Goal: Task Accomplishment & Management: Use online tool/utility

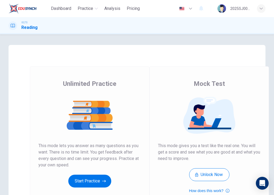
drag, startPoint x: 108, startPoint y: 0, endPoint x: 120, endPoint y: 63, distance: 64.1
click at [120, 63] on div "Unlimited Practice Mock Test Unlimited Practice This mode lets you answer as ma…" at bounding box center [137, 138] width 257 height 186
click at [89, 176] on button "Start Practice" at bounding box center [89, 180] width 43 height 13
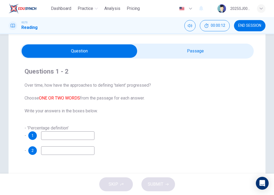
scroll to position [18, 0]
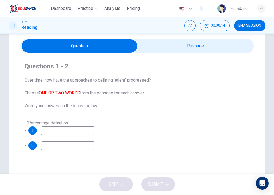
click at [81, 132] on input at bounding box center [67, 130] width 53 height 9
click at [168, 45] on input "checkbox" at bounding box center [79, 45] width 350 height 13
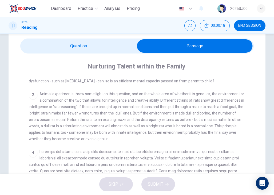
scroll to position [165, 0]
click at [91, 44] on input "checkbox" at bounding box center [195, 45] width 350 height 13
checkbox input "false"
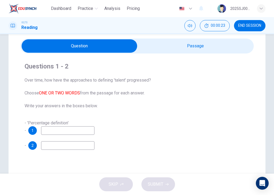
click at [58, 129] on input at bounding box center [67, 130] width 53 height 9
type input "experiement"
click at [53, 148] on input at bounding box center [67, 145] width 53 height 9
click at [205, 50] on input "checkbox" at bounding box center [79, 45] width 350 height 13
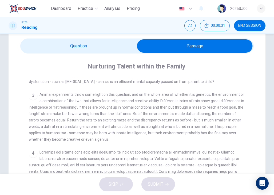
click at [77, 42] on input "checkbox" at bounding box center [195, 45] width 350 height 13
checkbox input "false"
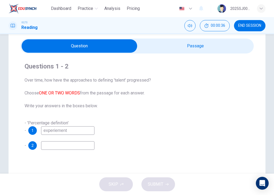
click at [60, 141] on input at bounding box center [67, 145] width 53 height 9
type input "conditions"
click at [149, 183] on span "SUBMIT" at bounding box center [155, 183] width 15 height 7
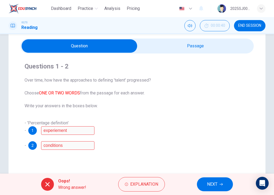
click at [213, 185] on span "NEXT" at bounding box center [212, 183] width 10 height 7
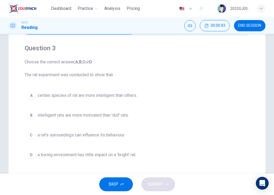
scroll to position [38, 0]
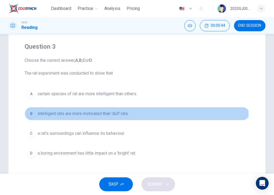
click at [100, 118] on button "B intelligent rats are more motivated than 'dull' rats." at bounding box center [137, 113] width 225 height 13
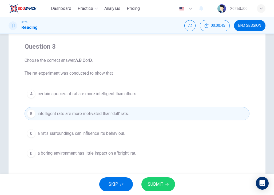
click at [154, 184] on span "SUBMIT" at bounding box center [155, 183] width 15 height 7
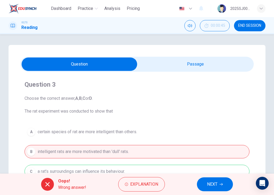
scroll to position [0, 0]
click at [222, 186] on button "NEXT" at bounding box center [215, 184] width 36 height 14
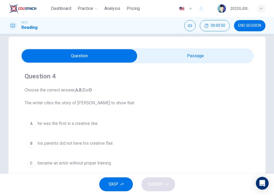
scroll to position [7, 0]
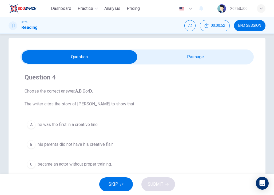
click at [212, 54] on input "checkbox" at bounding box center [79, 56] width 350 height 13
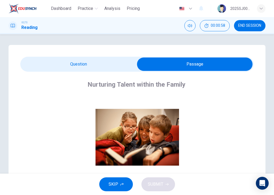
scroll to position [0, 0]
click at [95, 67] on input "checkbox" at bounding box center [195, 63] width 350 height 13
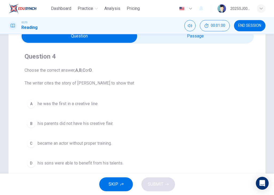
scroll to position [31, 0]
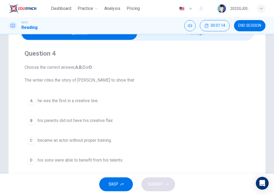
click at [173, 38] on input "checkbox" at bounding box center [79, 32] width 350 height 13
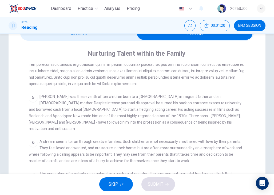
scroll to position [293, 0]
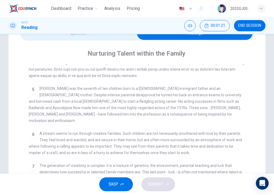
click at [119, 39] on input "checkbox" at bounding box center [195, 32] width 350 height 13
checkbox input "false"
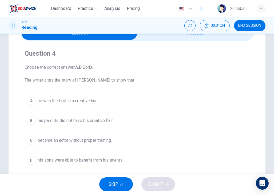
click at [105, 121] on span "his parents did not have his creative flair." at bounding box center [76, 120] width 76 height 6
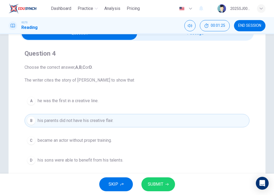
click at [171, 186] on button "SUBMIT" at bounding box center [158, 184] width 34 height 14
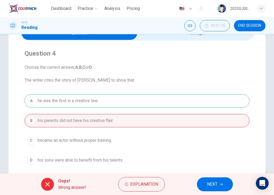
scroll to position [33, 0]
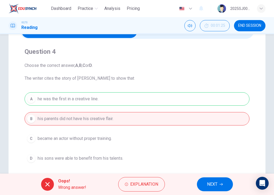
click at [213, 181] on span "NEXT" at bounding box center [212, 183] width 10 height 7
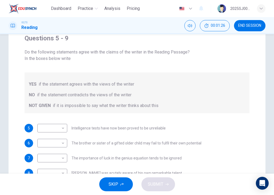
scroll to position [49, 0]
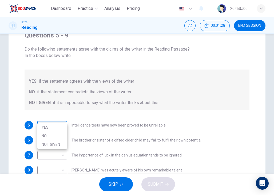
click at [55, 119] on body "Dashboard Practice Analysis Pricing English en ​ 2025SJ00059 MEERTHIKHA A/P SAR…" at bounding box center [137, 97] width 274 height 195
click at [54, 127] on li "YES" at bounding box center [52, 127] width 30 height 9
type input "YES"
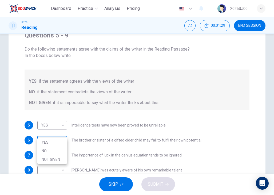
click at [57, 136] on body "Dashboard Practice Analysis Pricing English en ​ 2025SJ00059 MEERTHIKHA A/P SAR…" at bounding box center [137, 97] width 274 height 195
click at [57, 146] on li "NO" at bounding box center [52, 150] width 30 height 9
type input "NO"
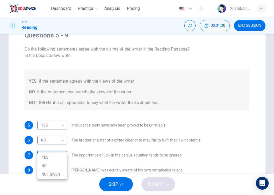
click at [57, 147] on body "Dashboard Practice Analysis Pricing English en ​ 2025SJ00059 MEERTHIKHA A/P SAR…" at bounding box center [137, 97] width 274 height 195
click at [56, 156] on li "YES" at bounding box center [52, 157] width 30 height 9
type input "YES"
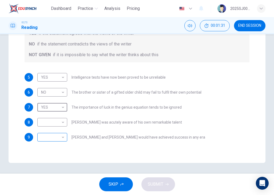
click at [57, 126] on body "Dashboard Practice Analysis Pricing English en ​ 2025SJ00059 MEERTHIKHA A/P SAR…" at bounding box center [137, 97] width 274 height 195
click at [54, 155] on li "NOT GIVEN" at bounding box center [52, 156] width 30 height 9
type input "NOT GIVEN"
click at [56, 115] on body "Dashboard Practice Analysis Pricing English en ​ 2025SJ00059 MEERTHIKHA A/P SAR…" at bounding box center [137, 97] width 274 height 195
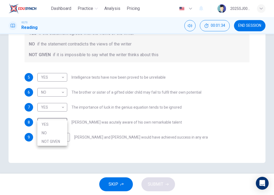
click at [57, 141] on li "NOT GIVEN" at bounding box center [52, 141] width 30 height 9
type input "NOT GIVEN"
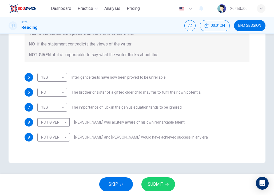
click at [162, 181] on span "SUBMIT" at bounding box center [155, 183] width 15 height 7
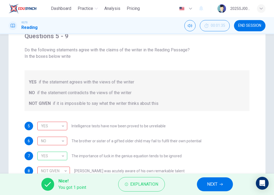
scroll to position [49, 0]
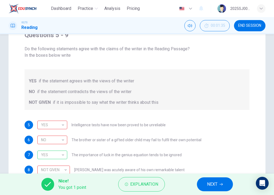
click at [216, 183] on span "NEXT" at bounding box center [212, 183] width 10 height 7
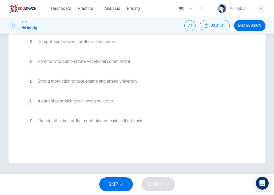
scroll to position [97, 0]
click at [137, 116] on button "F The identification of the most talented child in the family" at bounding box center [137, 120] width 225 height 13
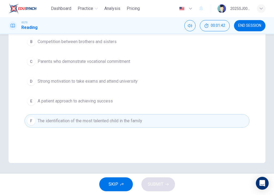
click at [119, 70] on div "A A higher than average level of parental affection B Competition between broth…" at bounding box center [137, 71] width 225 height 112
click at [117, 63] on span "Parents who demonstrate vocational commitment" at bounding box center [84, 61] width 93 height 6
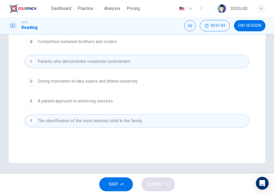
click at [108, 46] on button "B Competition between brothers and sisters" at bounding box center [137, 41] width 225 height 13
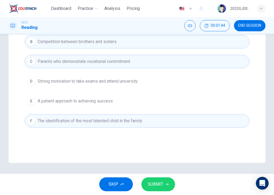
click at [156, 188] on button "SUBMIT" at bounding box center [158, 184] width 34 height 14
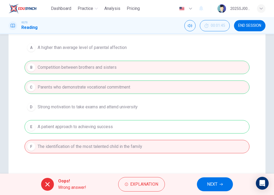
scroll to position [73, 0]
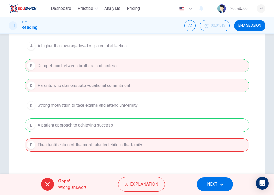
click at [211, 185] on span "NEXT" at bounding box center [212, 183] width 10 height 7
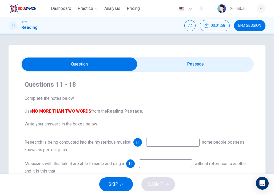
scroll to position [0, 0]
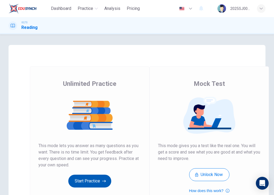
click at [94, 178] on button "Start Practice" at bounding box center [89, 180] width 43 height 13
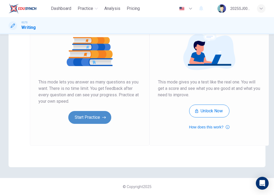
click at [88, 115] on button "Start Practice" at bounding box center [89, 117] width 43 height 13
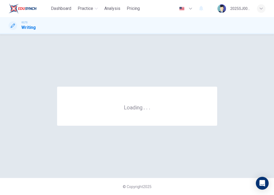
scroll to position [0, 0]
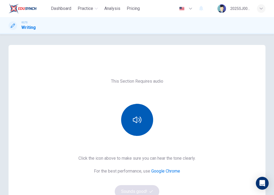
click at [142, 123] on button "button" at bounding box center [137, 120] width 32 height 32
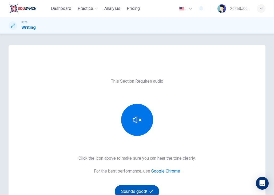
click at [140, 192] on button "Sounds good!" at bounding box center [137, 191] width 45 height 13
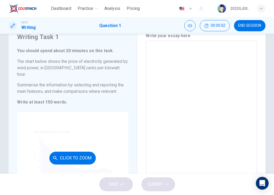
scroll to position [21, 0]
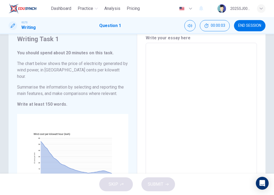
click at [171, 55] on textarea at bounding box center [201, 120] width 104 height 146
type textarea "t"
type textarea "x"
type textarea "th"
type textarea "x"
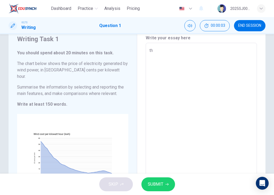
type textarea "the"
type textarea "x"
type textarea "the"
type textarea "x"
type textarea "the l"
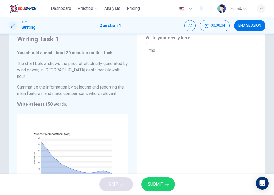
type textarea "x"
type textarea "the li"
type textarea "x"
type textarea "the lin"
type textarea "x"
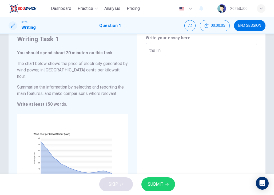
type textarea "the line"
type textarea "x"
type textarea "the line"
type textarea "x"
type textarea "the line g"
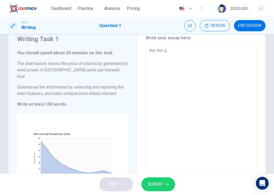
type textarea "x"
type textarea "the line gr"
type textarea "x"
type textarea "the line gra"
type textarea "x"
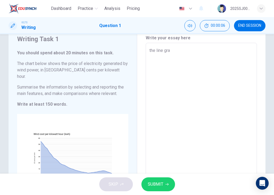
type textarea "the line grap"
type textarea "x"
type textarea "the line graph"
type textarea "x"
type textarea "the line graph"
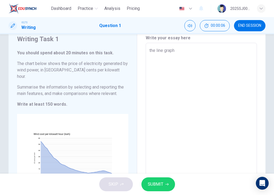
type textarea "x"
type textarea "the line graph b"
type textarea "x"
type textarea "the line graph be"
type textarea "x"
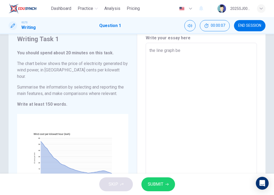
type textarea "the line graph beo"
type textarea "x"
type textarea "the line graph beol"
type textarea "x"
type textarea "the line graph beo"
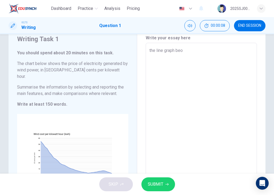
type textarea "x"
type textarea "the line graph be"
type textarea "x"
type textarea "the line graph bel"
type textarea "x"
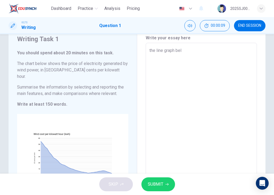
type textarea "the line graph belo"
type textarea "x"
type textarea "the line graph below"
type textarea "x"
type textarea "the line graph below"
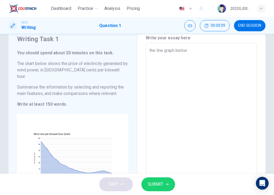
type textarea "x"
type textarea "the line graph below s"
type textarea "x"
type textarea "the line graph below sh"
type textarea "x"
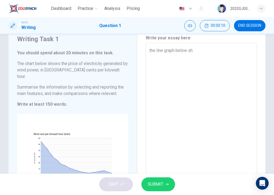
type textarea "the line graph below sho"
type textarea "x"
type textarea "the line graph below show"
type textarea "x"
type textarea "the line graph below shows"
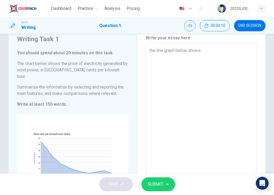
type textarea "x"
type textarea "the line graph below shows"
type textarea "x"
type textarea "the line graph below shows t"
type textarea "x"
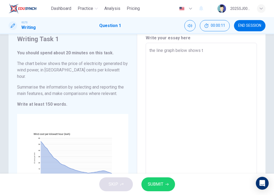
type textarea "the line graph below shows th"
type textarea "x"
type textarea "the line graph below shows tha"
type textarea "x"
type textarea "the line graph below shows that"
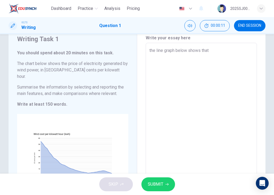
type textarea "x"
type textarea "the line graph below shows that"
type textarea "x"
type textarea "the line graph below shows that t"
type textarea "x"
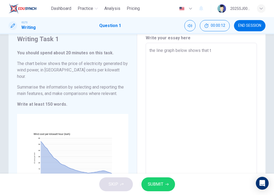
type textarea "the line graph below shows that th"
type textarea "x"
type textarea "the line graph below shows that the"
type textarea "x"
type textarea "the line graph below shows that the"
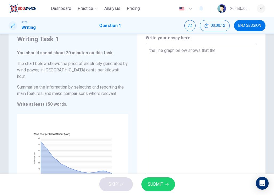
type textarea "x"
type textarea "the line graph below shows that the p"
type textarea "x"
type textarea "the line graph below shows that the pr"
type textarea "x"
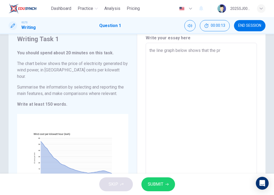
type textarea "the line graph below shows that the pro"
type textarea "x"
type textarea "the line graph below shows that the pr"
type textarea "x"
type textarea "the line graph below shows that the pri"
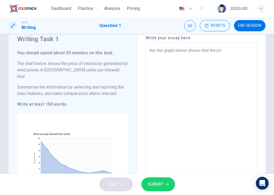
type textarea "x"
type textarea "the line graph below shows that the pric"
type textarea "x"
type textarea "the line graph below shows that the price"
type textarea "x"
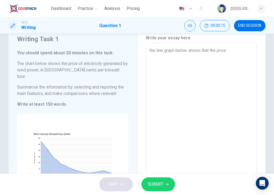
type textarea "the line graph below shows that the price"
type textarea "x"
type textarea "the line graph below shows that the price o"
type textarea "x"
type textarea "the line graph below shows that the price of"
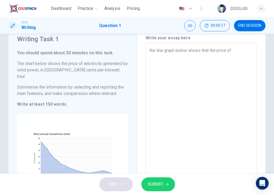
type textarea "x"
type textarea "the line graph below shows that the price of"
type textarea "x"
type textarea "the line graph below shows that the price of e"
type textarea "x"
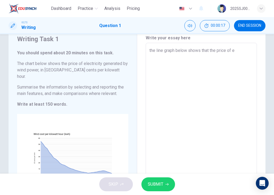
type textarea "the line graph below shows that the price of el"
type textarea "x"
type textarea "the line graph below shows that the price of ele"
type textarea "x"
type textarea "the line graph below shows that the price of elec"
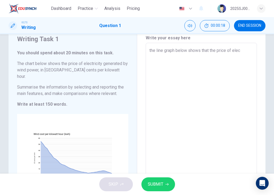
type textarea "x"
type textarea "the line graph below shows that the price of elect"
type textarea "x"
type textarea "the line graph below shows that the price of electr"
type textarea "x"
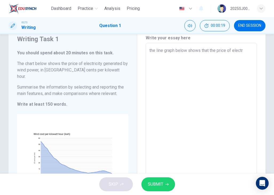
type textarea "the line graph below shows that the price of electri"
type textarea "x"
type textarea "the line graph below shows that the price of electric"
type textarea "x"
type textarea "the line graph below shows that the price of electrici"
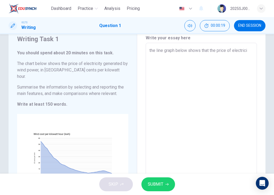
type textarea "x"
type textarea "the line graph below shows that the price of electricit"
type textarea "x"
type textarea "the line graph below shows that the price of electricity"
type textarea "x"
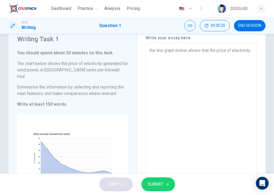
type textarea "the line graph below shows that the price of electricity"
type textarea "x"
type textarea "the line graph below shows that the price of electricity g"
type textarea "x"
type textarea "the line graph below shows that the price of electricity ge"
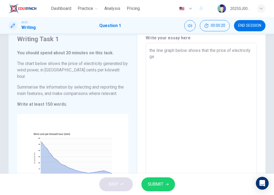
type textarea "x"
type textarea "the line graph below shows that the price of electricity gen"
type textarea "x"
type textarea "the line graph below shows that the price of electricity gene"
type textarea "x"
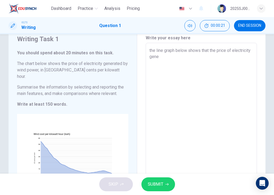
type textarea "the line graph below shows that the price of electricity gener"
type textarea "x"
type textarea "the line graph below shows that the price of electricity genera"
type textarea "x"
type textarea "the line graph below shows that the price of electricity generat"
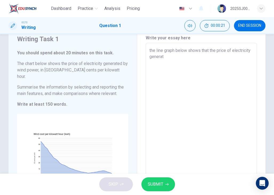
type textarea "x"
type textarea "the line graph below shows that the price of electricity generate"
type textarea "x"
type textarea "the line graph below shows that the price of electricity generated"
type textarea "x"
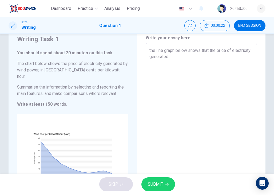
type textarea "the line graph below shows that the price of electricity generated"
type textarea "x"
type textarea "the line graph below shows that the price of electricity generated b"
type textarea "x"
type textarea "the line graph below shows that the price of electricity generated by"
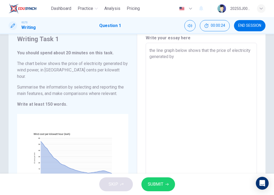
type textarea "x"
type textarea "the line graph below shows that the price of electricity generated by"
type textarea "x"
type textarea "the line graph below shows that the price of electricity generated by w"
type textarea "x"
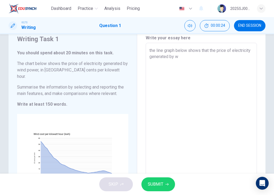
type textarea "the line graph below shows that the price of electricity generated by wi"
type textarea "x"
type textarea "the line graph below shows that the price of electricity generated by win"
type textarea "x"
type textarea "the line graph below shows that the price of electricity generated by wing"
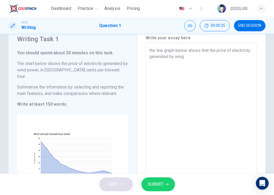
type textarea "x"
type textarea "the line graph below shows that the price of electricity generated by wing"
type textarea "x"
type textarea "the line graph below shows that the price of electricity generated by wing"
type textarea "x"
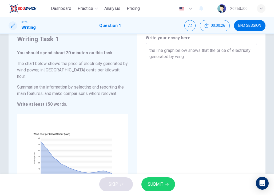
type textarea "the line graph below shows that the price of electricity generated by win"
type textarea "x"
type textarea "the line graph below shows that the price of electricity generated by wind"
type textarea "x"
type textarea "the line graph below shows that the price of electricity generated by wind"
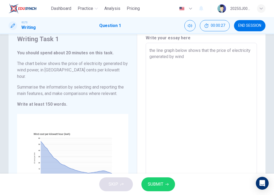
type textarea "x"
type textarea "the line graph below shows that the price of electricity generated by wind p"
type textarea "x"
type textarea "the line graph below shows that the price of electricity generated by wind po"
type textarea "x"
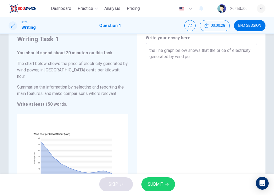
type textarea "the line graph below shows that the price of electricity generated by wind pow"
type textarea "x"
type textarea "the line graph below shows that the price of electricity generated by wind powe"
type textarea "x"
type textarea "the line graph below shows that the price of electricity generated by wind power"
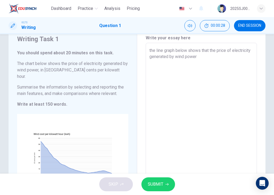
type textarea "x"
type textarea "the line graph below shows that the price of electricity generated by wind power"
type textarea "x"
type textarea "the line graph below shows that the price of electricity generated by wind power"
type textarea "x"
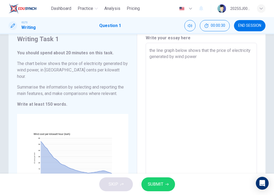
type textarea "the line graph below shows that the price of electricity generated by wind powe…"
type textarea "x"
type textarea "the line graph below shows that the price of electricity generated by wind powe…"
type textarea "x"
type textarea "the line graph below shows that the price of electricity generated by wind powe…"
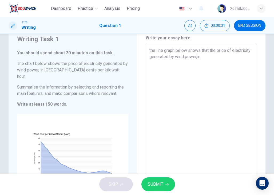
type textarea "x"
type textarea "the line graph below shows that the price of electricity generated by wind powe…"
type textarea "x"
type textarea "the line graph below shows that the price of electricity generated by wind powe…"
type textarea "x"
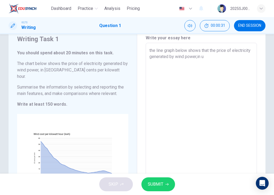
type textarea "the line graph below shows that the price of electricity generated by wind powe…"
type textarea "x"
type textarea "the line graph below shows that the price of electricity generated by wind powe…"
type textarea "x"
type textarea "the line graph below shows that the price of electricity generated by wind powe…"
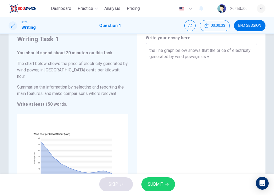
type textarea "x"
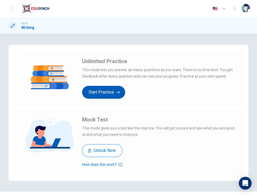
click at [103, 90] on button "Start Practice" at bounding box center [103, 92] width 43 height 13
